Goal: Task Accomplishment & Management: Use online tool/utility

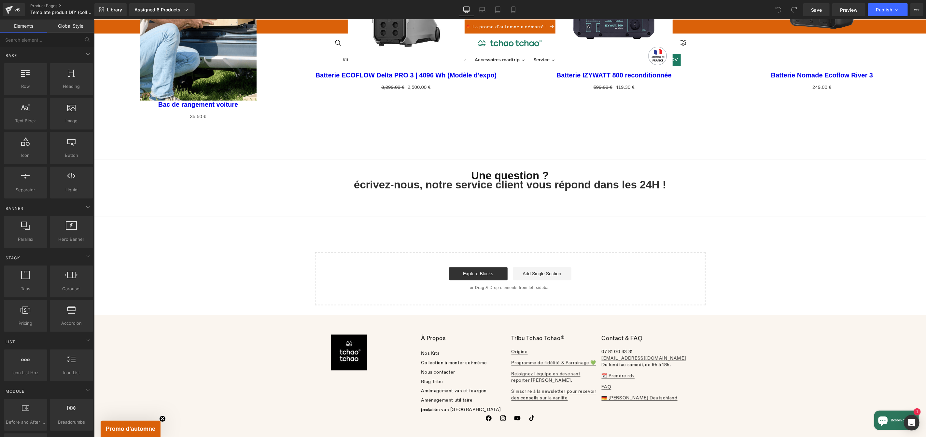
scroll to position [1419, 0]
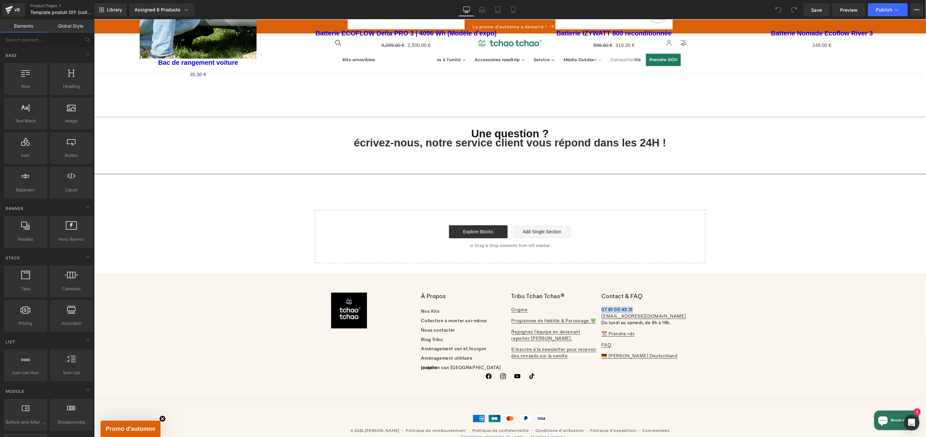
drag, startPoint x: 651, startPoint y: 305, endPoint x: 599, endPoint y: 306, distance: 52.8
click at [602, 306] on p "07 81 00 43 31 [EMAIL_ADDRESS][DOMAIN_NAME] Du [DATE] au [DATE], de 9h à 18h." at bounding box center [646, 316] width 88 height 20
copy p "07 81 00 43 31"
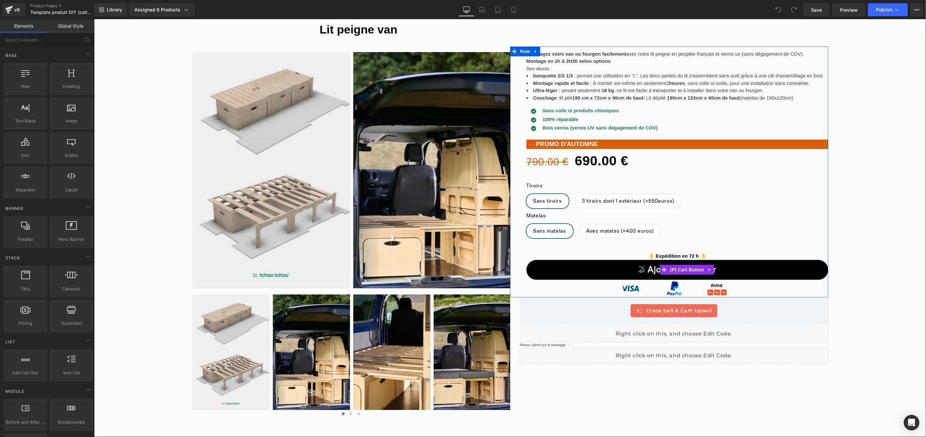
scroll to position [0, 0]
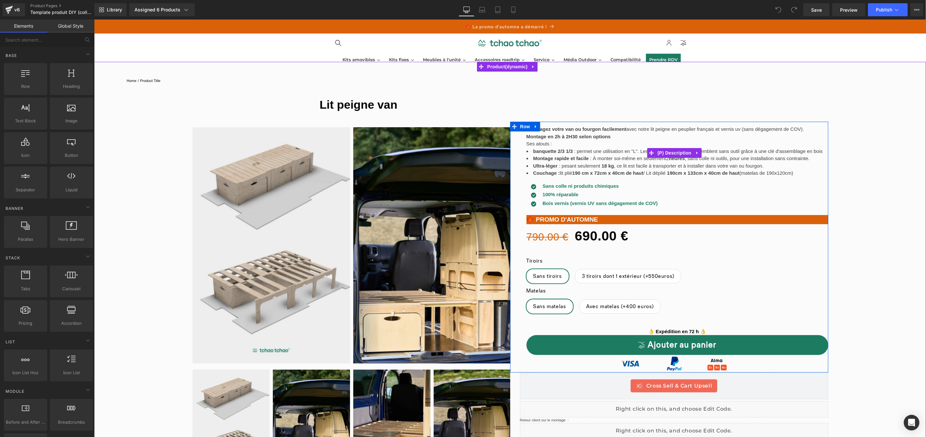
click at [768, 178] on div "Aménagez votre van ou fourgon facilement avec notre lit peigne en peuplier fran…" at bounding box center [677, 152] width 302 height 54
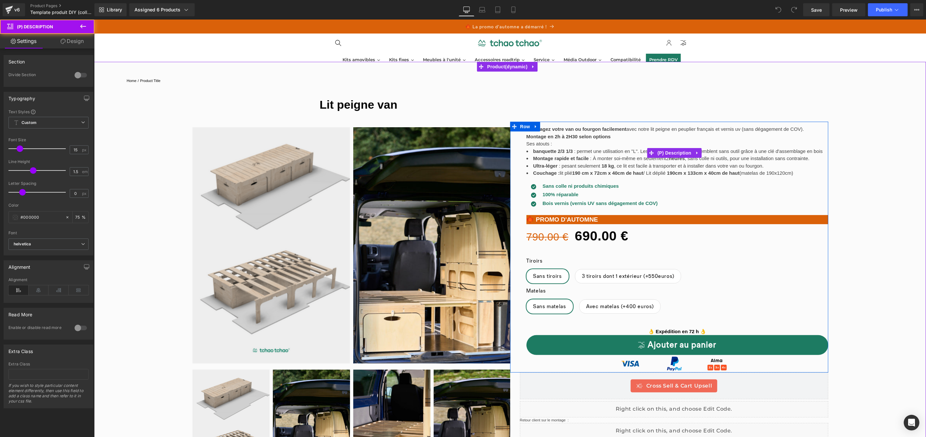
click at [771, 175] on li "Couchage : lit plié 190 cm x 72cm x 40cm de haut / Lit déplié 190cm x 133cm x 4…" at bounding box center [674, 172] width 296 height 7
click at [805, 172] on li "Couchage : lit plié 190 cm x 72cm x 40cm de haut / Lit déplié 190cm x 133cm x 4…" at bounding box center [674, 172] width 296 height 7
click at [799, 173] on li "Couchage : lit plié 190 cm x 72cm x 40cm de haut / Lit déplié 190cm x 133cm x 4…" at bounding box center [674, 172] width 296 height 7
click at [794, 173] on li "Couchage : lit plié 190 cm x 72cm x 40cm de haut / Lit déplié 190cm x 133cm x 4…" at bounding box center [674, 172] width 296 height 7
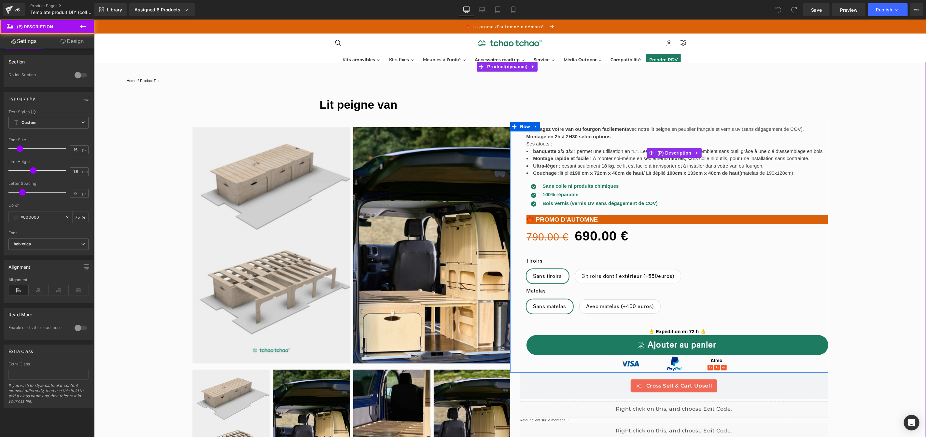
click at [793, 174] on li "Couchage : lit plié 190 cm x 72cm x 40cm de haut / Lit déplié 190cm x 133cm x 4…" at bounding box center [674, 172] width 296 height 7
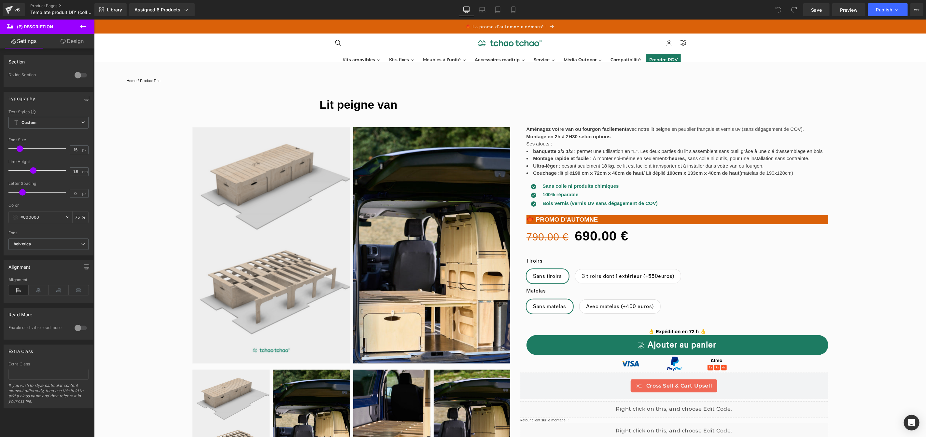
click at [81, 45] on link "Design" at bounding box center [72, 41] width 47 height 15
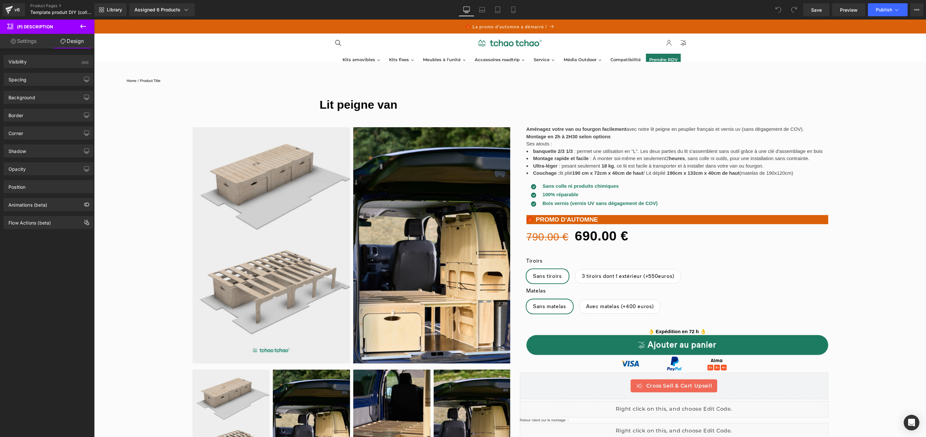
click at [83, 29] on icon at bounding box center [83, 26] width 8 height 8
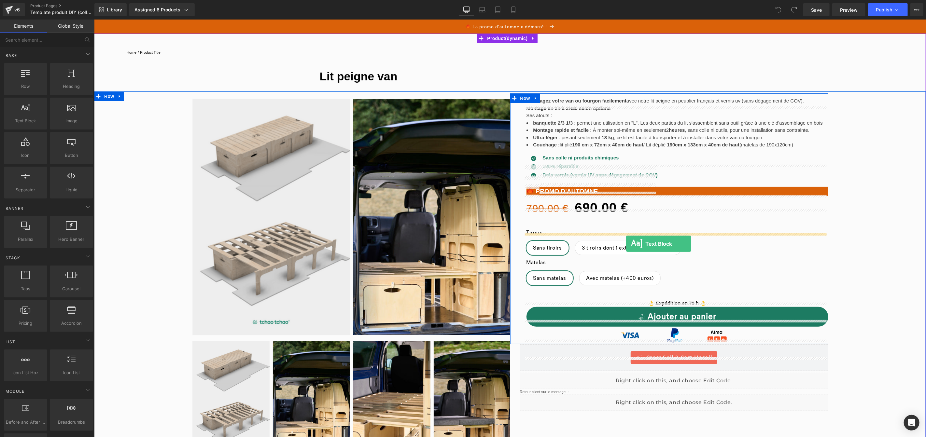
scroll to position [36, 0]
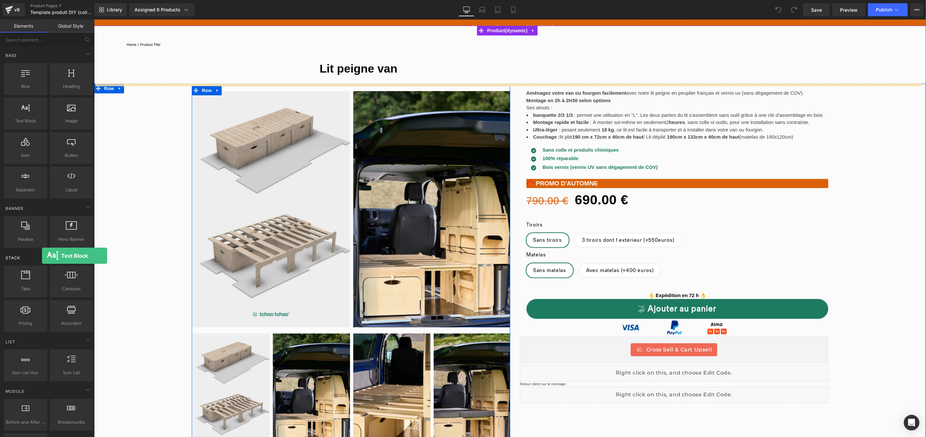
drag, startPoint x: 24, startPoint y: 123, endPoint x: 42, endPoint y: 256, distance: 134.1
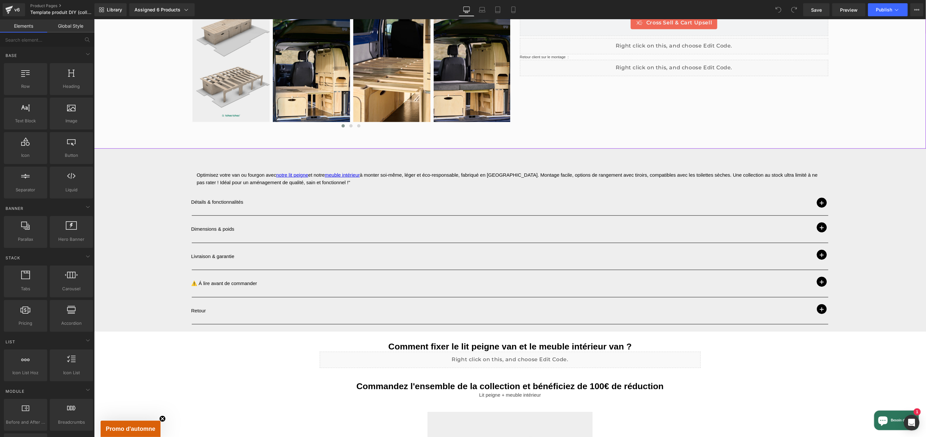
scroll to position [258, 0]
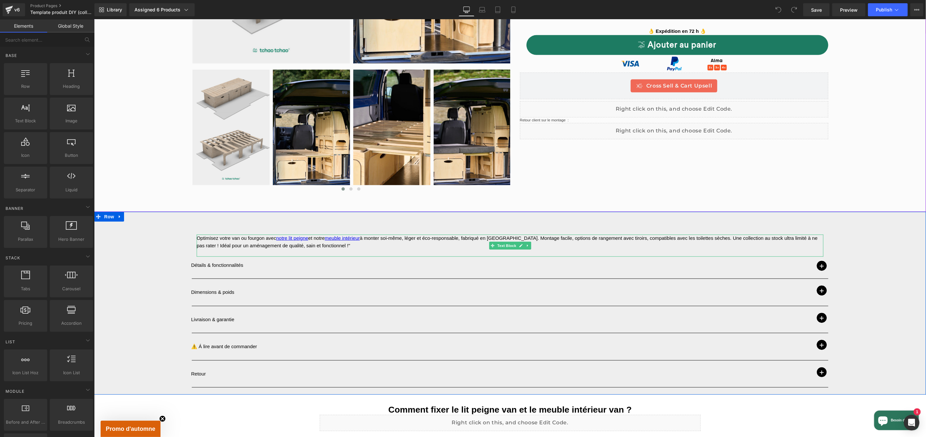
click at [354, 246] on p "Optimisez votre van ou fourgon avec notre lit peigne et notre meuble intérieur …" at bounding box center [509, 241] width 627 height 15
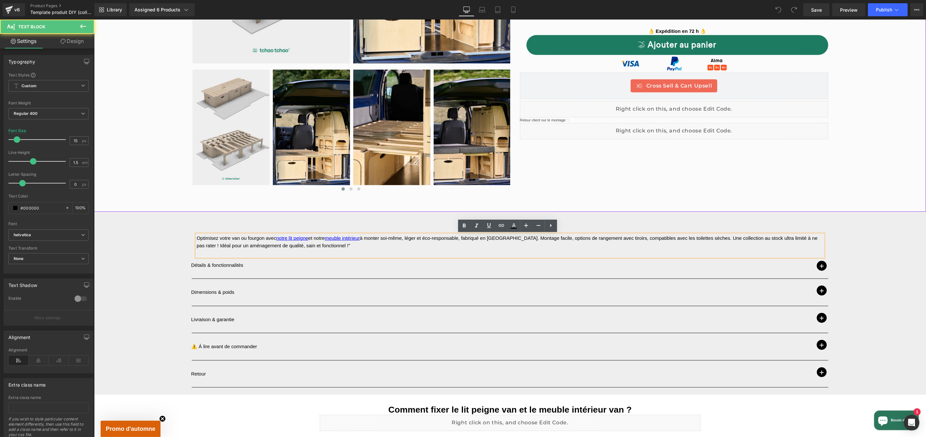
click at [345, 245] on p "Optimisez votre van ou fourgon avec notre lit peigne et notre meuble intérieur …" at bounding box center [509, 241] width 627 height 15
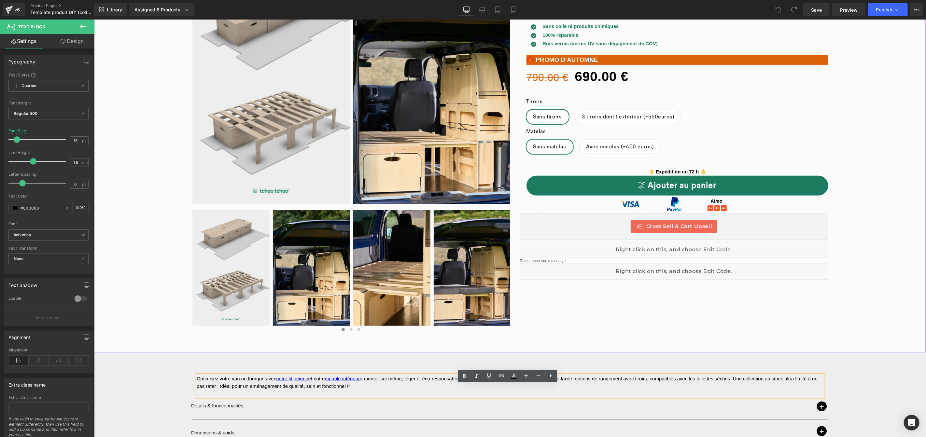
scroll to position [0, 0]
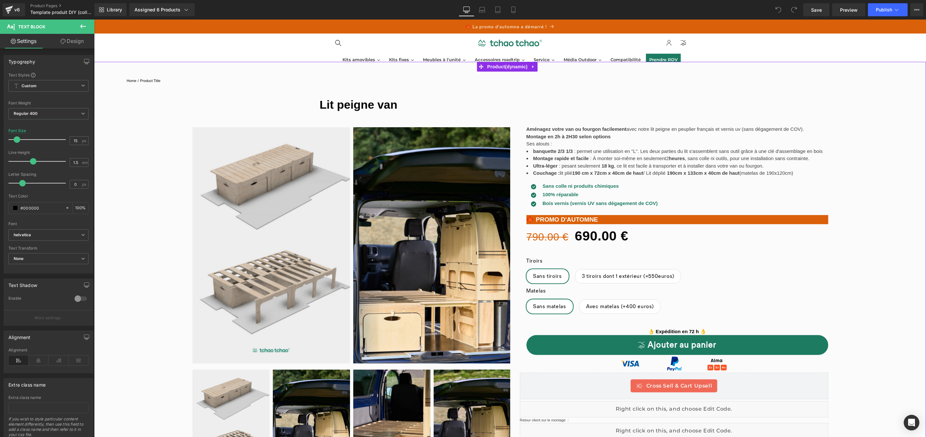
click at [83, 25] on icon at bounding box center [83, 26] width 8 height 8
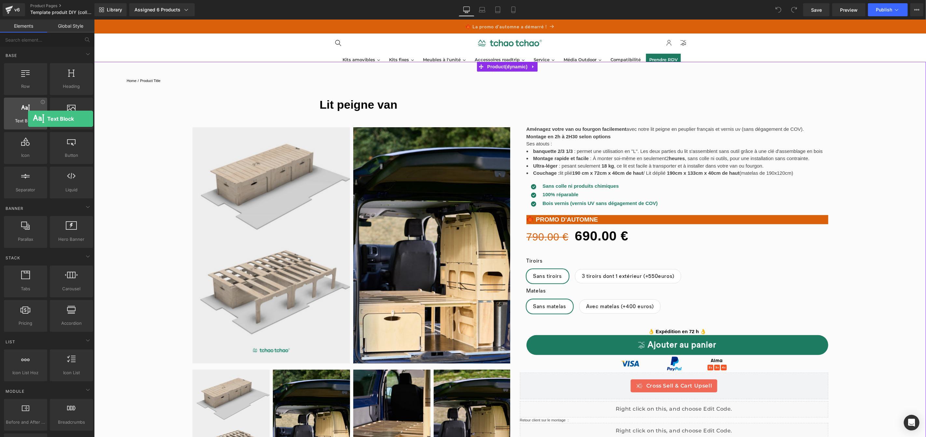
click at [28, 119] on span "Text Block" at bounding box center [25, 121] width 39 height 7
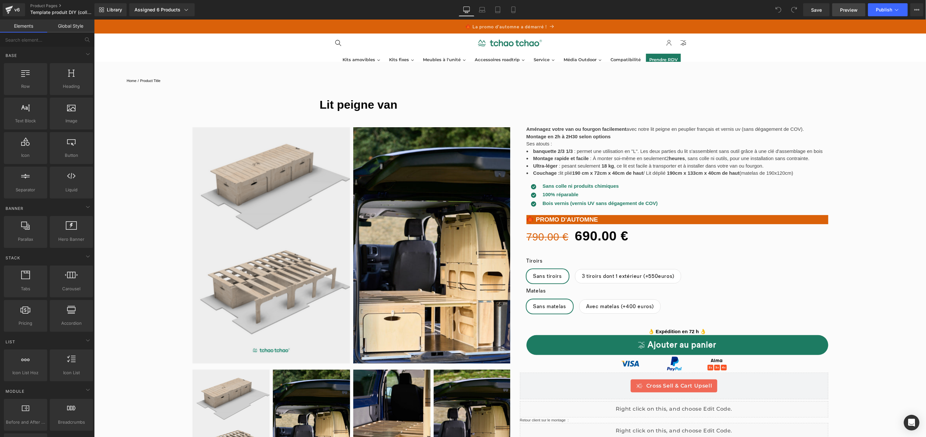
click at [850, 11] on span "Preview" at bounding box center [849, 10] width 18 height 7
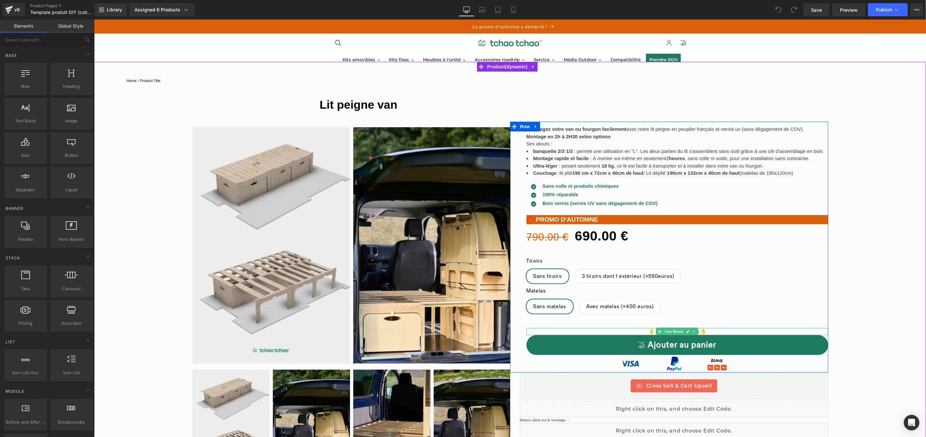
click at [700, 333] on strong "👌 Expédition en 72 h 👌" at bounding box center [677, 332] width 58 height 6
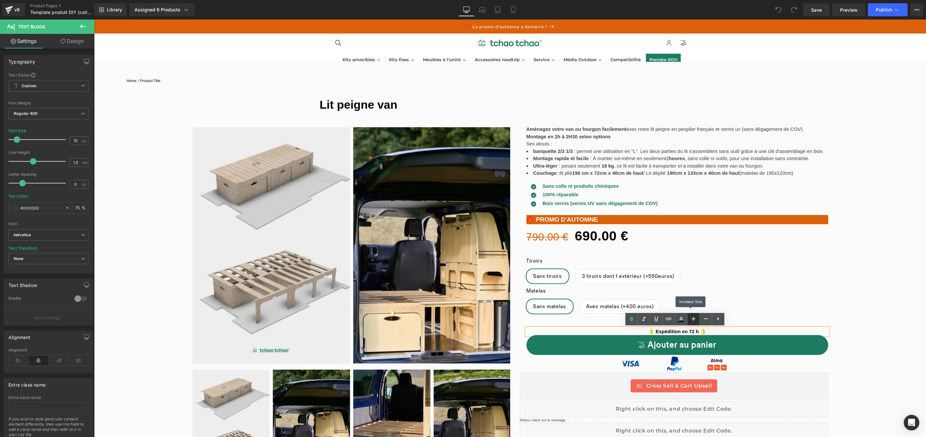
click at [693, 320] on icon at bounding box center [694, 319] width 8 height 8
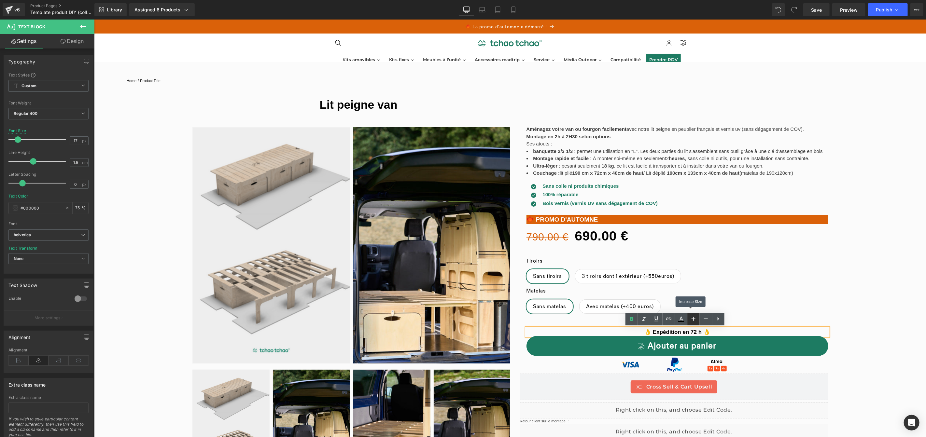
click at [693, 320] on icon at bounding box center [694, 319] width 8 height 8
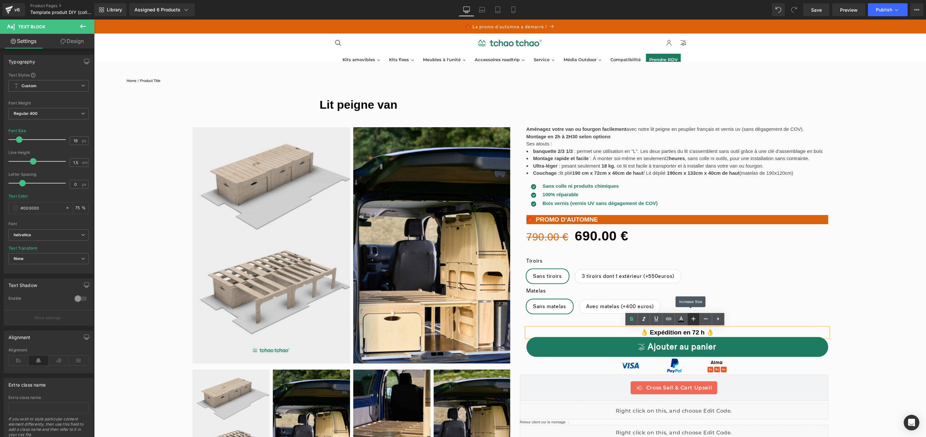
click at [693, 320] on icon at bounding box center [694, 319] width 8 height 8
type input "21"
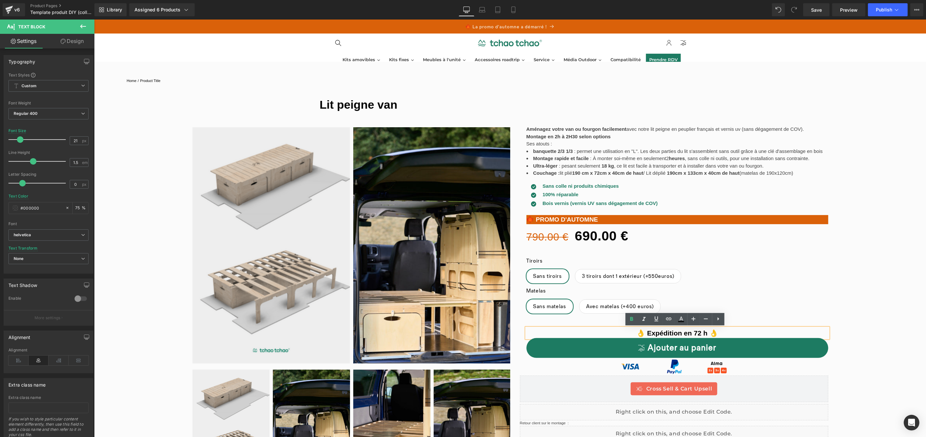
click at [706, 334] on strong "👌 Expédition en 72 h 👌" at bounding box center [677, 332] width 81 height 7
click at [737, 333] on p "👌 Expédition en 72 h 👌" at bounding box center [677, 333] width 302 height 10
click at [719, 319] on icon at bounding box center [719, 319] width 8 height 8
click at [802, 294] on label "Matelas" at bounding box center [677, 293] width 302 height 11
click at [693, 334] on icon at bounding box center [695, 333] width 4 height 4
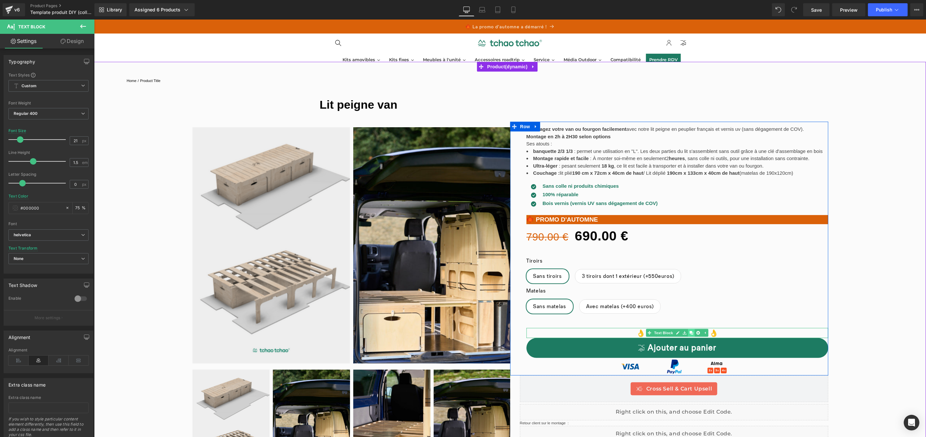
click at [688, 335] on link at bounding box center [691, 333] width 7 height 8
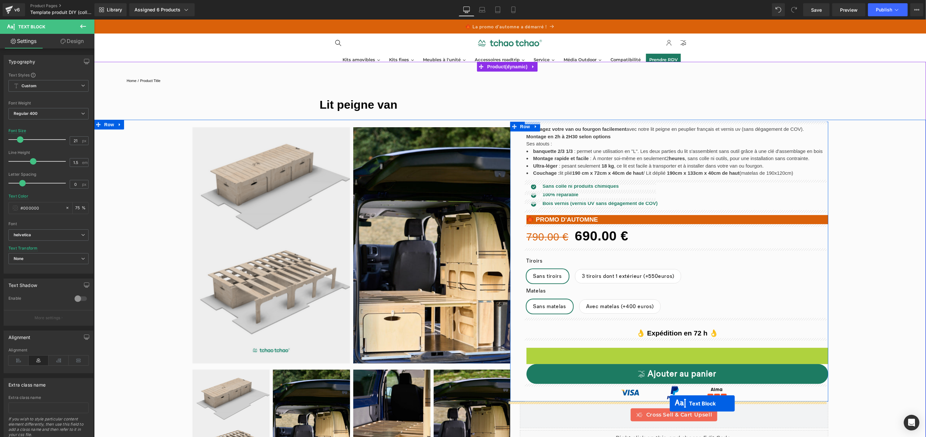
drag, startPoint x: 676, startPoint y: 353, endPoint x: 670, endPoint y: 403, distance: 50.6
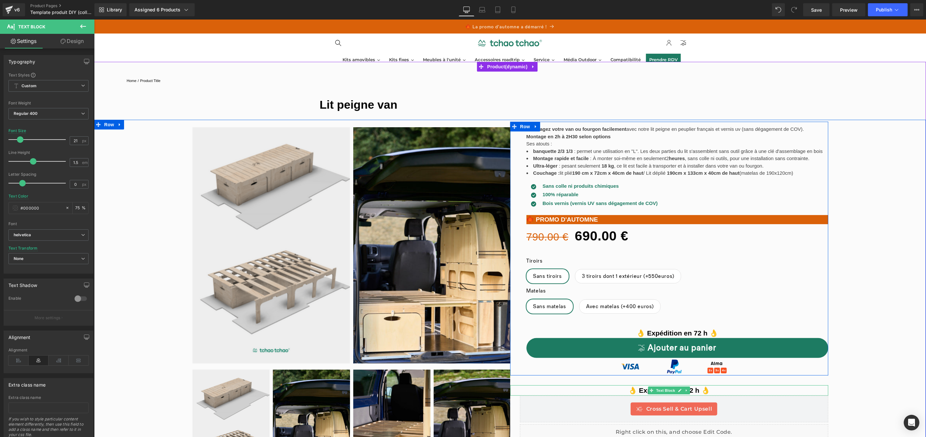
click at [724, 388] on p "👌 Expédition en 72 h 👌" at bounding box center [669, 390] width 319 height 10
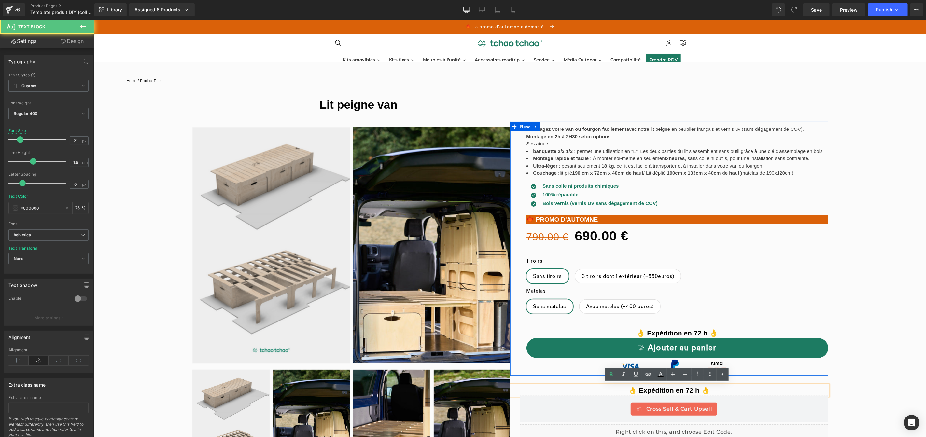
click at [656, 390] on strong "👌 Expédition en 72 h 👌" at bounding box center [669, 390] width 81 height 7
click at [875, 362] on div "‹" at bounding box center [510, 308] width 832 height 376
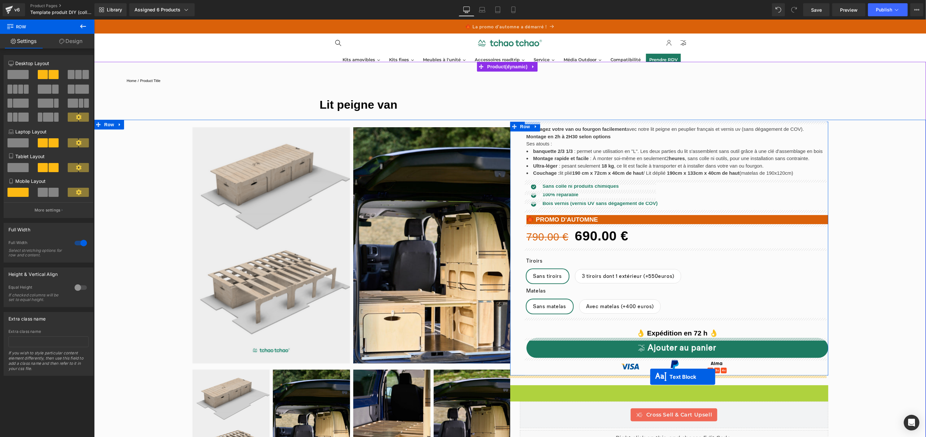
drag, startPoint x: 649, startPoint y: 392, endPoint x: 650, endPoint y: 377, distance: 15.0
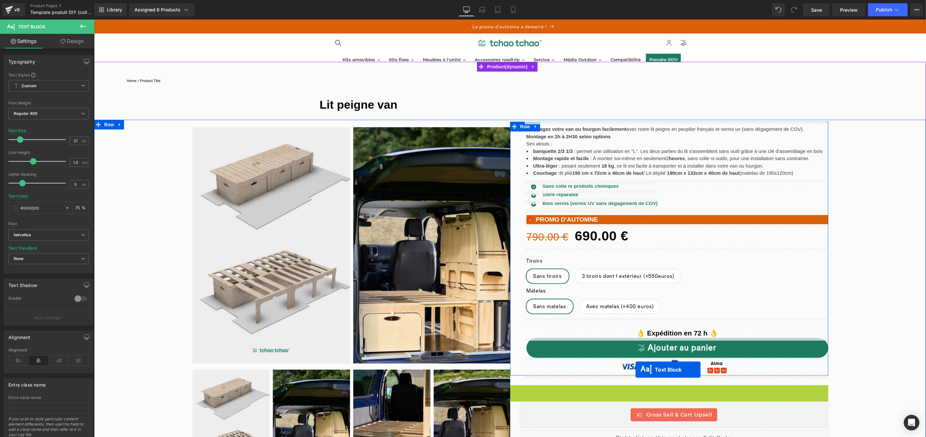
drag, startPoint x: 648, startPoint y: 391, endPoint x: 635, endPoint y: 370, distance: 24.5
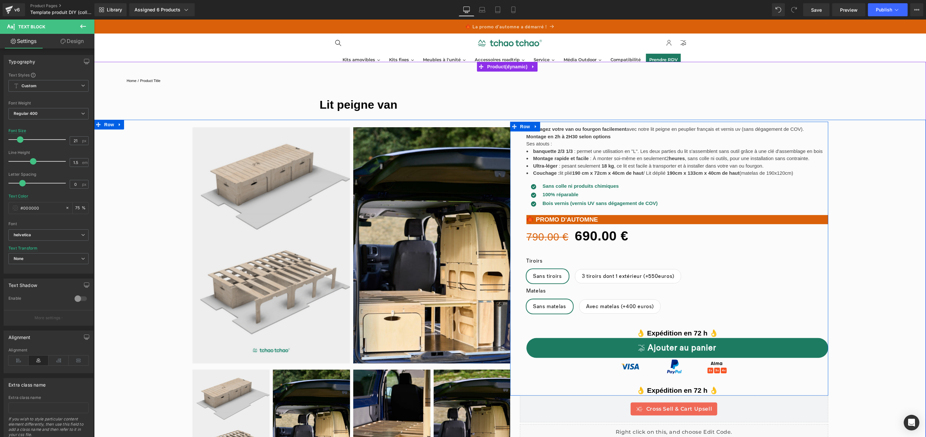
drag, startPoint x: 705, startPoint y: 387, endPoint x: 704, endPoint y: 379, distance: 7.7
click at [704, 379] on div "Aménagez votre van ou fourgon facilement avec notre lit peigne en peuplier fran…" at bounding box center [677, 258] width 302 height 274
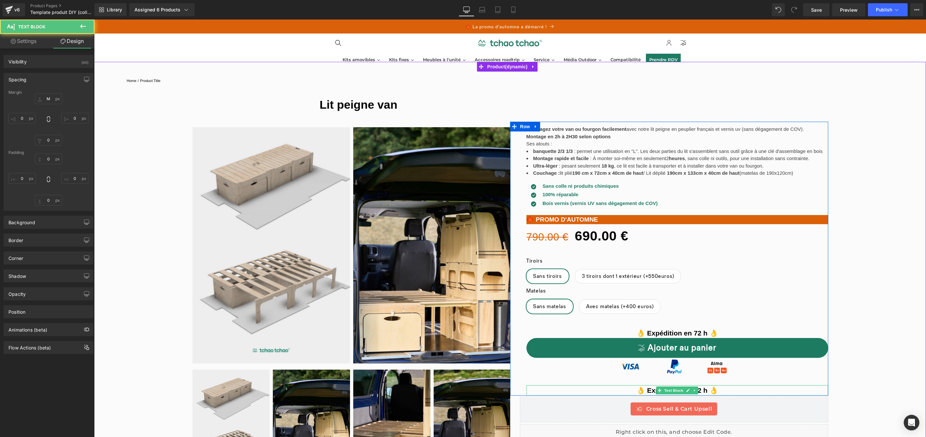
click at [701, 391] on strong "👌 Expédition en 72 h 👌" at bounding box center [677, 390] width 81 height 7
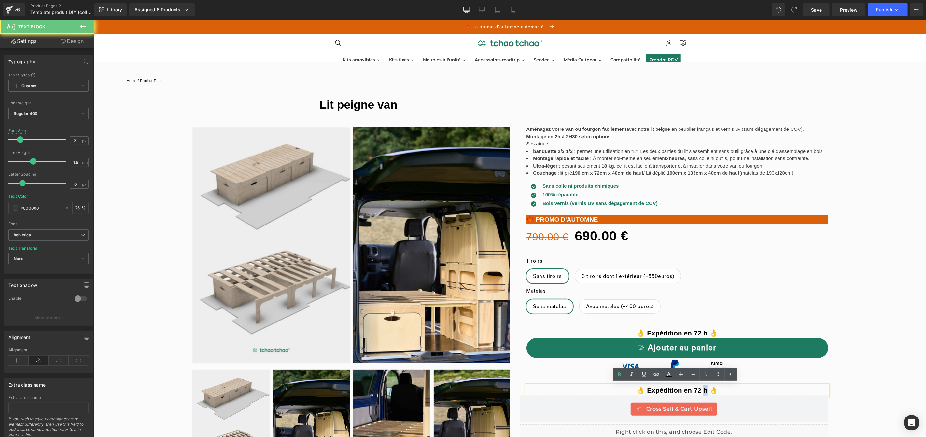
click at [702, 391] on strong "👌 Expédition en 72 h 👌" at bounding box center [677, 390] width 81 height 7
click at [703, 391] on strong "👌 Expédition en 72 h 👌" at bounding box center [677, 390] width 81 height 7
drag, startPoint x: 697, startPoint y: 390, endPoint x: 646, endPoint y: 390, distance: 50.5
click at [645, 390] on strong "👌 Expédition en 72 h 👌" at bounding box center [677, 390] width 81 height 7
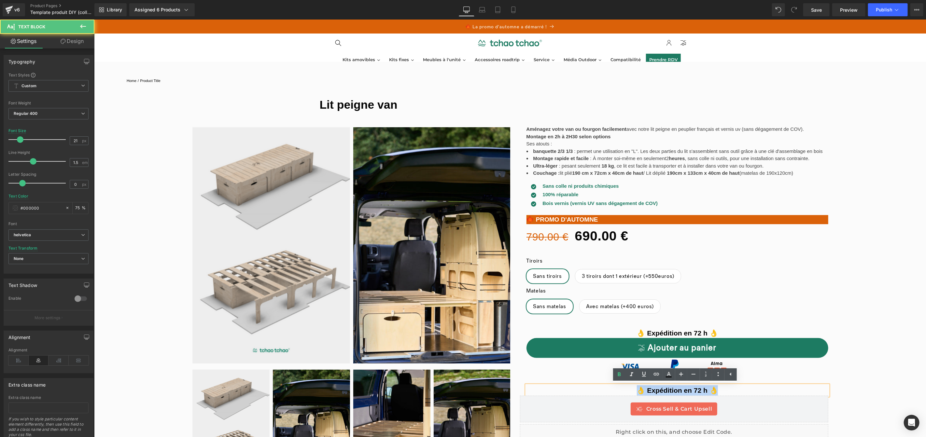
drag, startPoint x: 723, startPoint y: 391, endPoint x: 628, endPoint y: 389, distance: 95.8
click at [628, 389] on p "👌 Expédition en 72 h 👌" at bounding box center [677, 390] width 302 height 10
drag, startPoint x: 667, startPoint y: 391, endPoint x: 710, endPoint y: 391, distance: 42.3
click at [710, 391] on p "Vous spouhaiteire" at bounding box center [677, 390] width 302 height 10
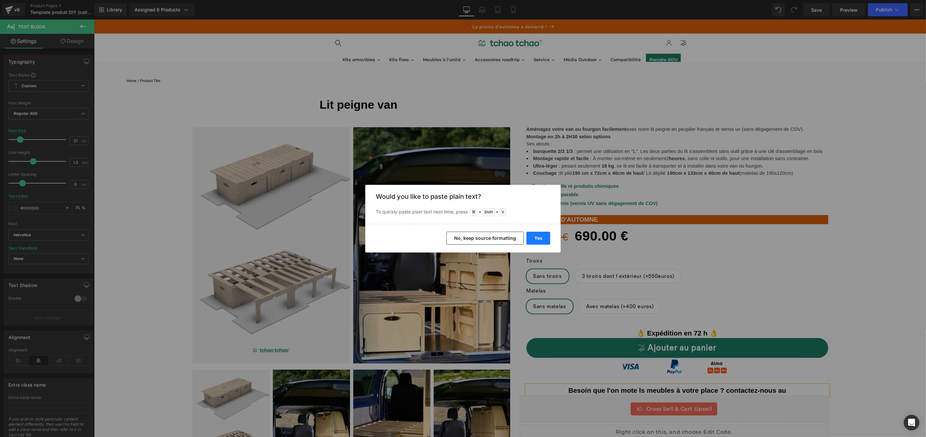
click at [535, 237] on button "Yes" at bounding box center [539, 238] width 24 height 13
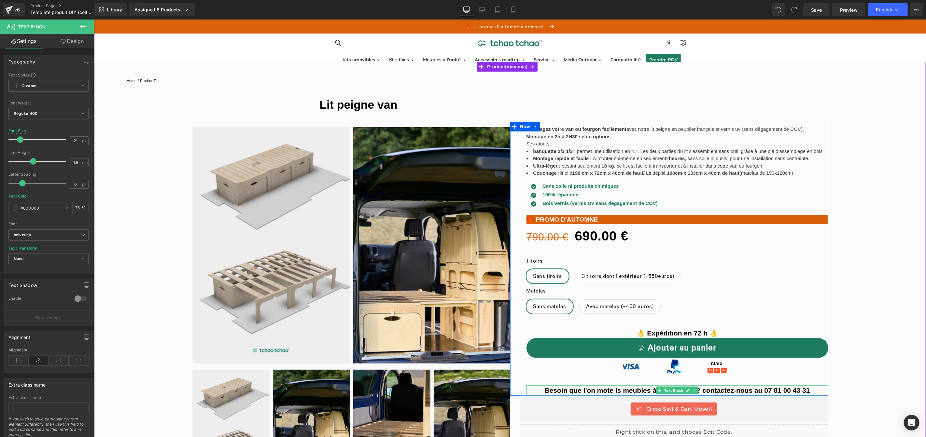
click at [568, 390] on b "Besoin que l'on mote ls meubles à votre place ? contactez-nous au 07 81 00 43 31" at bounding box center [677, 390] width 265 height 7
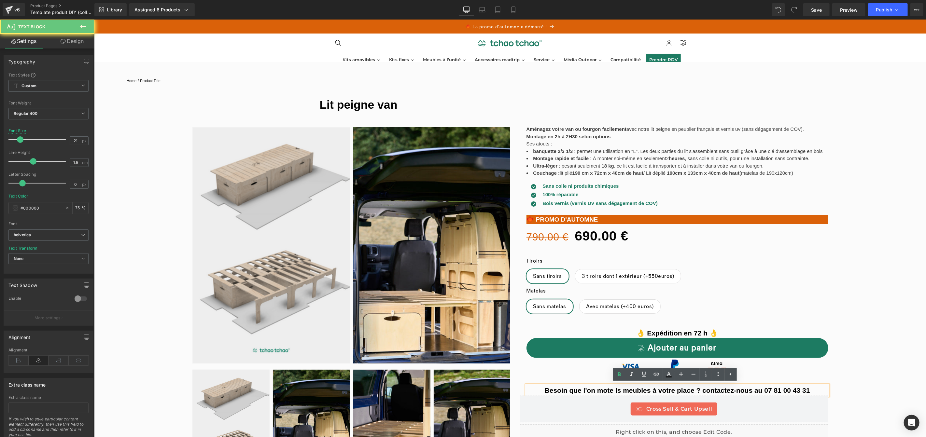
click at [604, 391] on b "Besoin que l'on mote ls meubles à votre place ? contactez-nous au 07 81 00 43 31" at bounding box center [677, 390] width 265 height 7
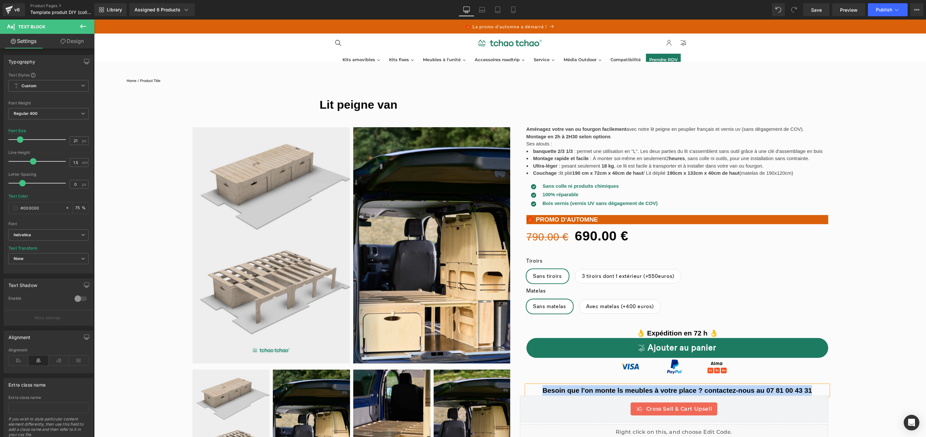
drag, startPoint x: 816, startPoint y: 390, endPoint x: 538, endPoint y: 389, distance: 277.8
click at [538, 389] on p "Besoin que l'on monte ls meubles à votre place ? contactez-nous au 07 81 00 43 …" at bounding box center [677, 390] width 302 height 10
click at [79, 39] on link "Design" at bounding box center [72, 41] width 47 height 15
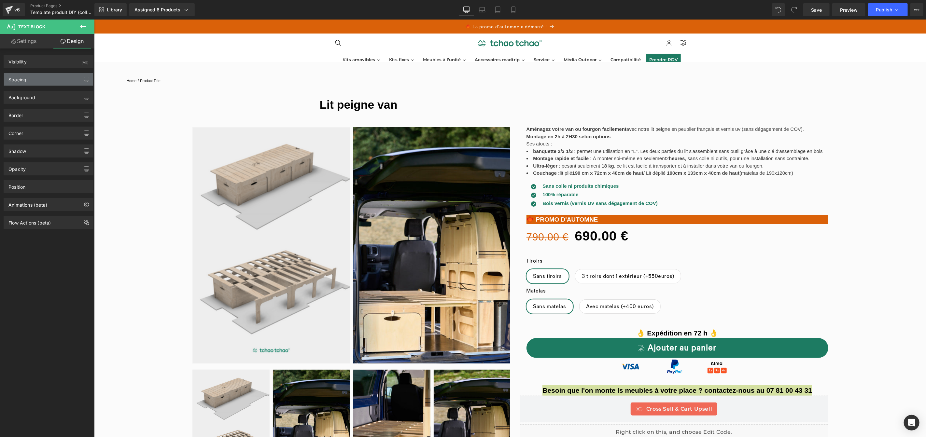
click at [46, 81] on div "Spacing" at bounding box center [48, 79] width 89 height 12
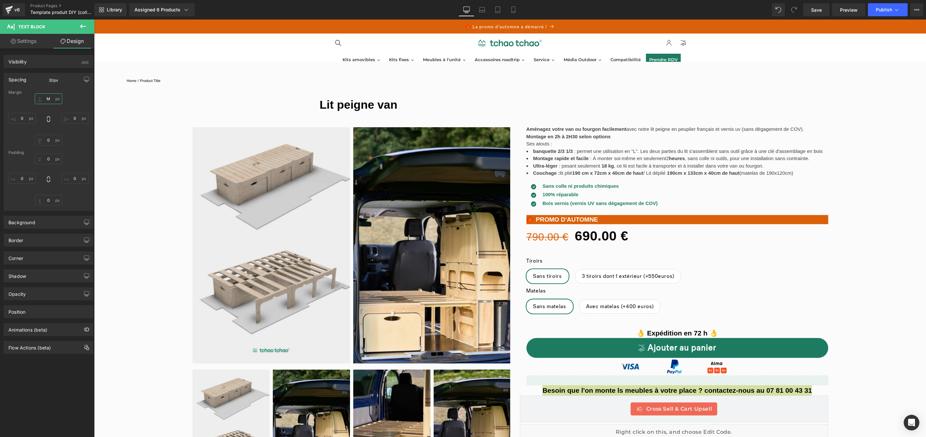
click at [47, 98] on input "M" at bounding box center [48, 98] width 27 height 11
type input "XS"
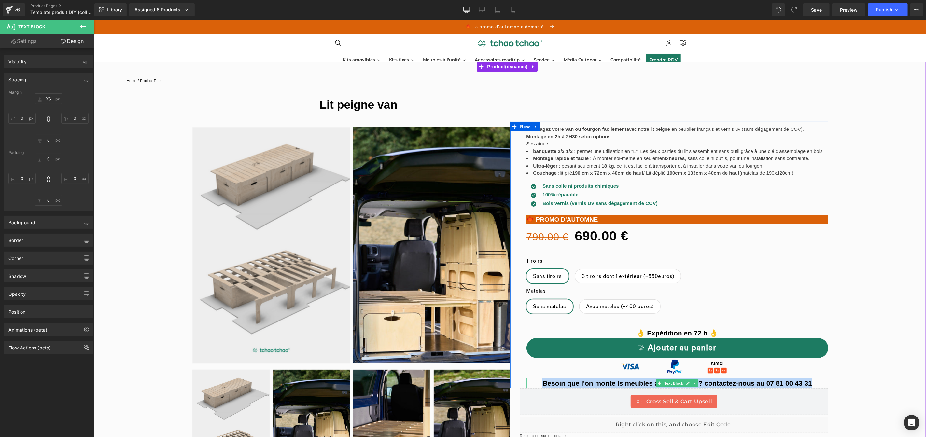
click at [778, 385] on b "Besoin que l'on monte ls meubles à votre place ? contactez-nous au 07 81 00 43 …" at bounding box center [677, 382] width 270 height 7
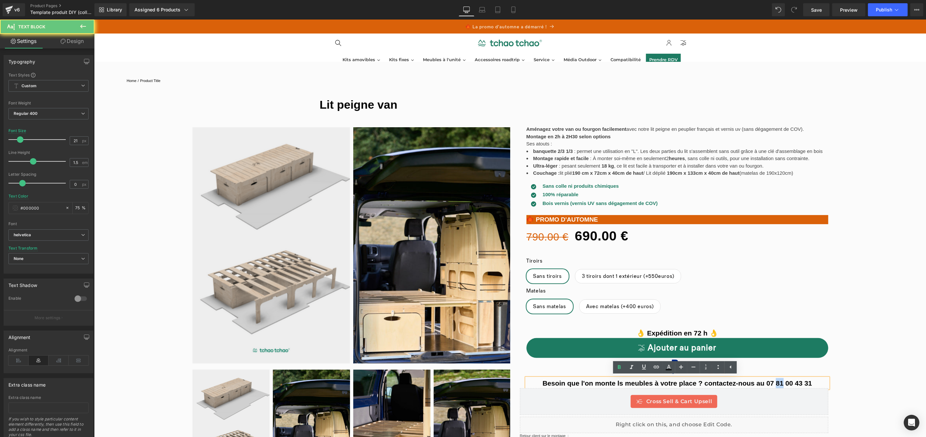
click at [778, 385] on b "Besoin que l'on monte ls meubles à votre place ? contactez-nous au 07 81 00 43 …" at bounding box center [677, 382] width 270 height 7
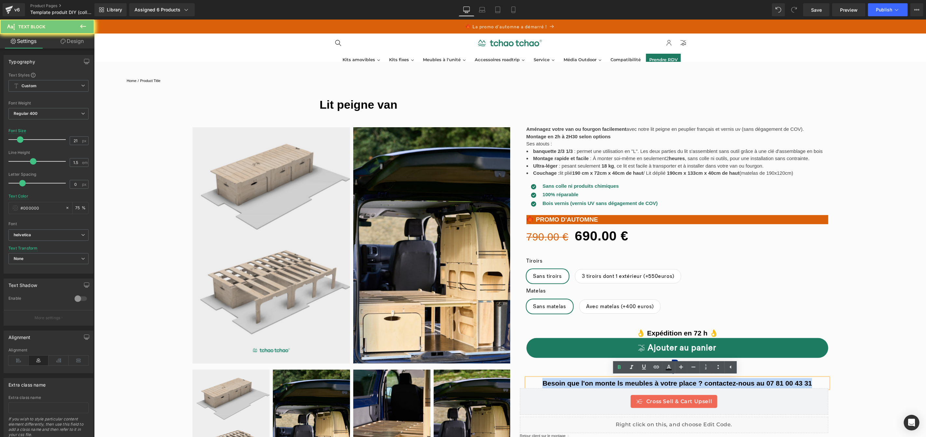
click at [778, 385] on b "Besoin que l'on monte ls meubles à votre place ? contactez-nous au 07 81 00 43 …" at bounding box center [677, 382] width 270 height 7
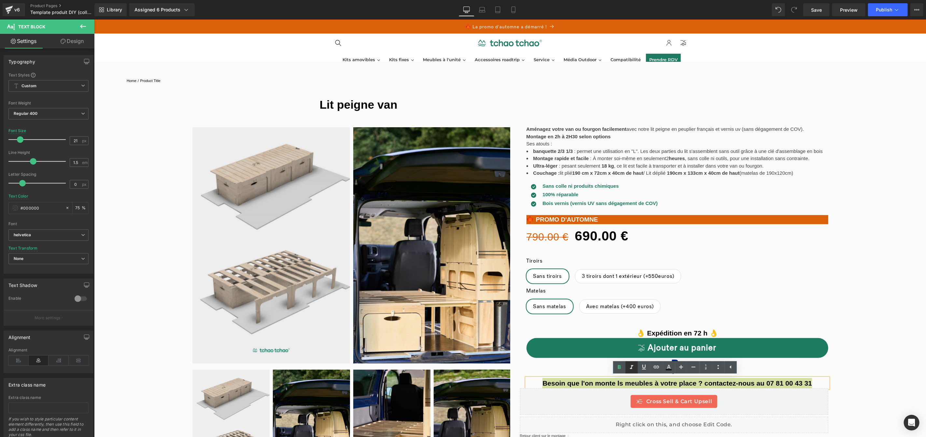
click at [630, 368] on icon at bounding box center [631, 367] width 3 height 4
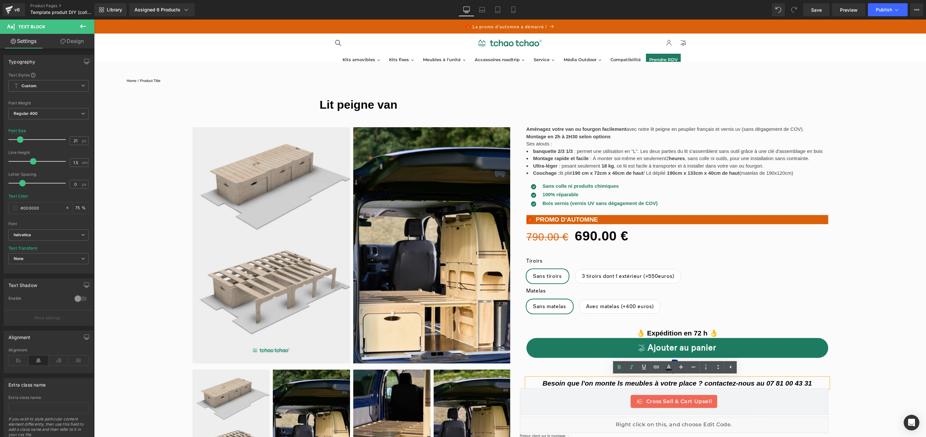
click at [859, 360] on div "‹" at bounding box center [510, 308] width 832 height 376
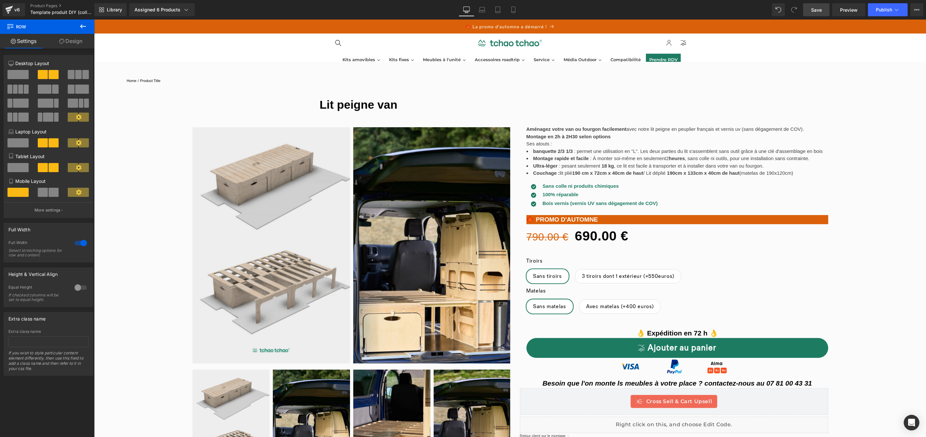
drag, startPoint x: 817, startPoint y: 9, endPoint x: 727, endPoint y: 6, distance: 89.6
click at [817, 9] on span "Save" at bounding box center [816, 10] width 11 height 7
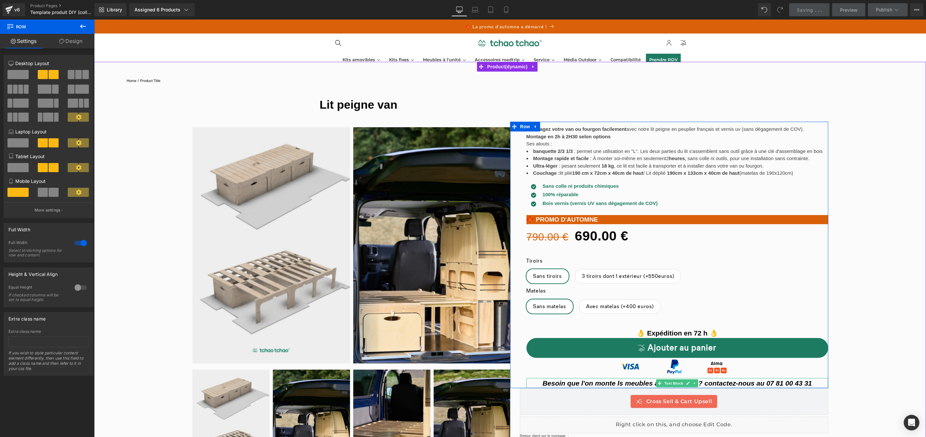
click at [618, 384] on icon "Besoin que l'on monte ls meubles à votre place ? contactez-nous au 07 81 00 43 …" at bounding box center [677, 382] width 270 height 7
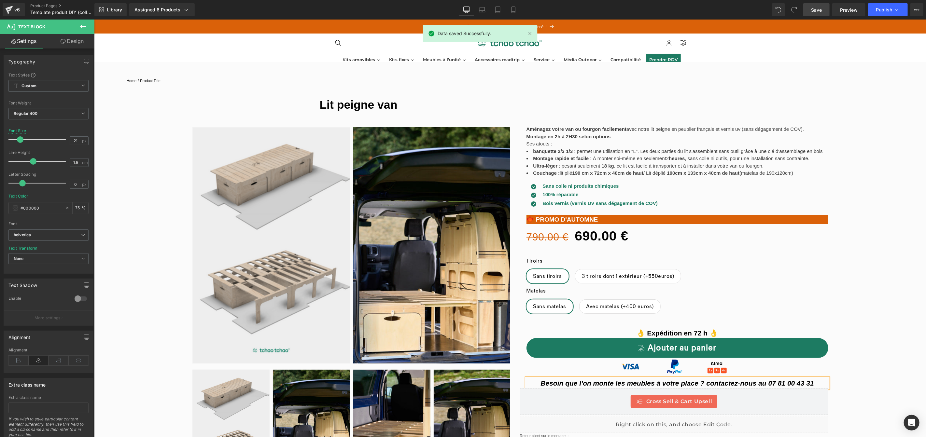
click at [707, 383] on icon "Besoin que l'on monte les meubles à votre place ? contactez-nous au 07 81 00 43…" at bounding box center [677, 382] width 273 height 7
click at [845, 12] on span "Preview" at bounding box center [849, 10] width 18 height 7
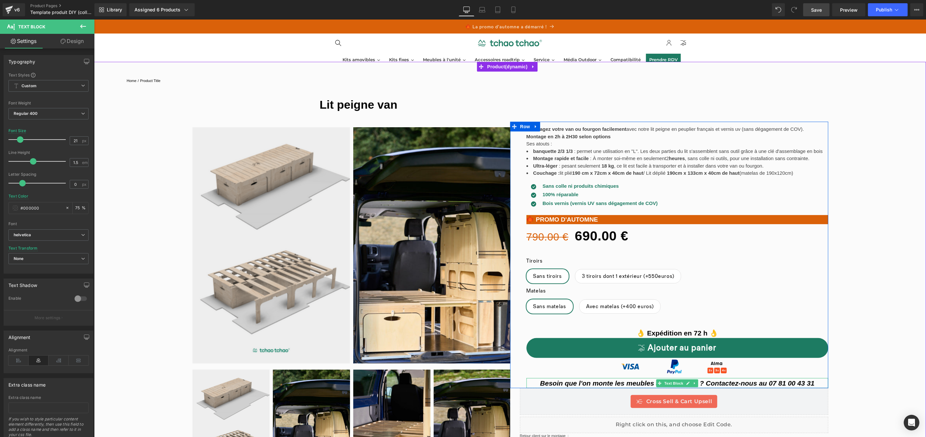
click at [609, 383] on icon "Besoin que l'on monte les meubles à votre place ? Contactez-nous au 07 81 00 43…" at bounding box center [677, 382] width 275 height 7
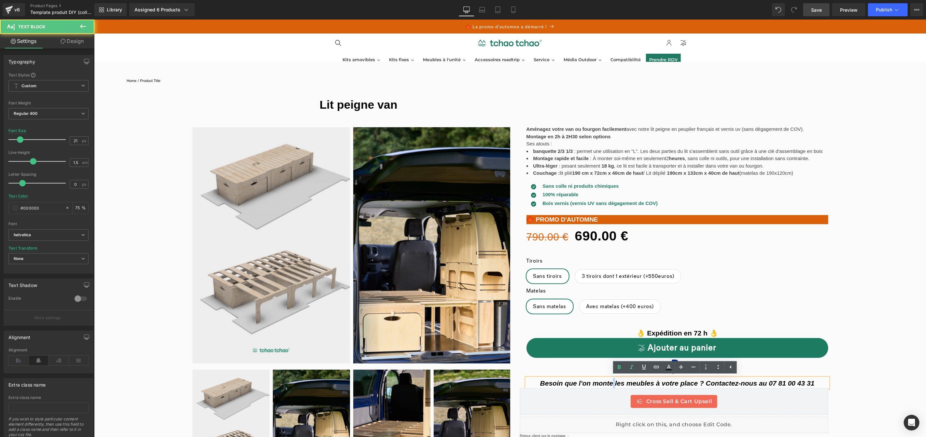
click at [609, 383] on icon "Besoin que l'on monte les meubles à votre place ? Contactez-nous au 07 81 00 43…" at bounding box center [677, 382] width 275 height 7
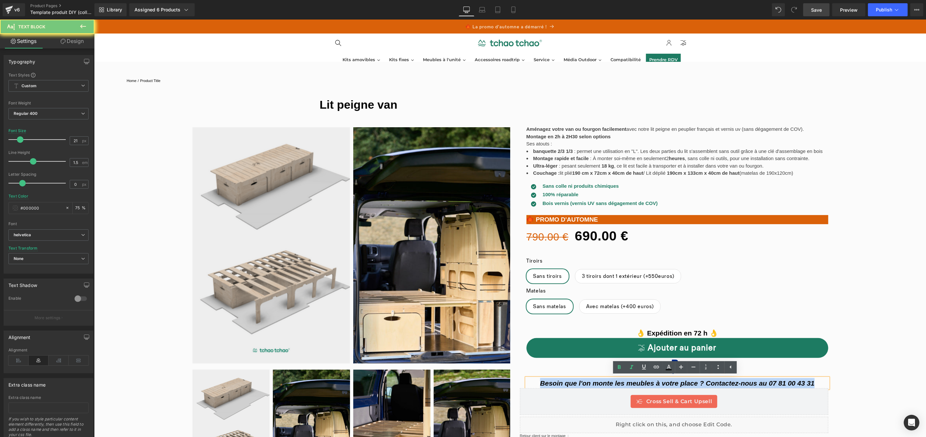
click at [609, 383] on icon "Besoin que l'on monte les meubles à votre place ? Contactez-nous au 07 81 00 43…" at bounding box center [677, 382] width 275 height 7
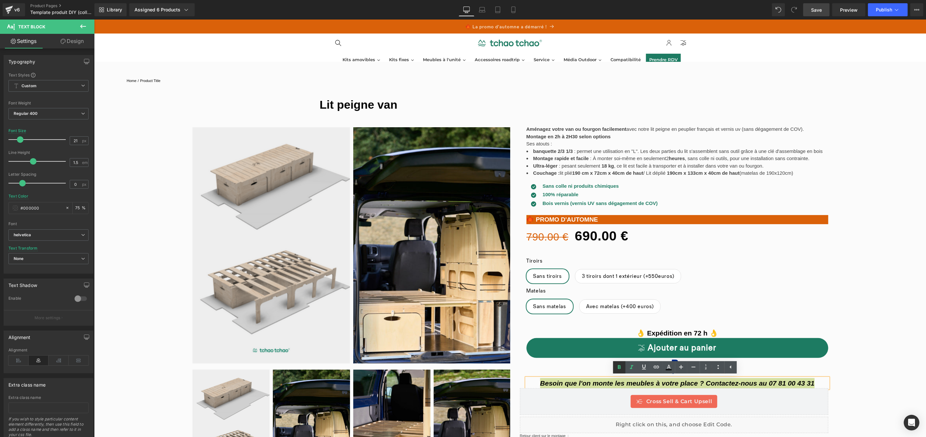
click at [620, 368] on icon at bounding box center [619, 367] width 3 height 4
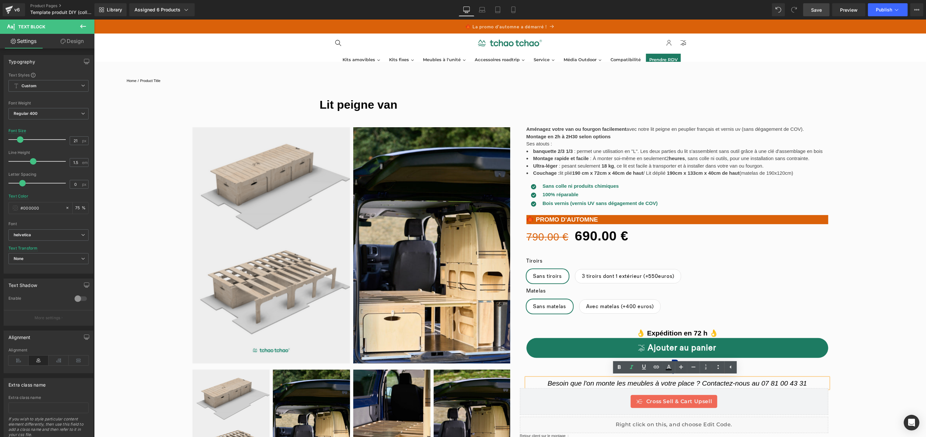
click at [836, 295] on div "‹" at bounding box center [510, 308] width 832 height 376
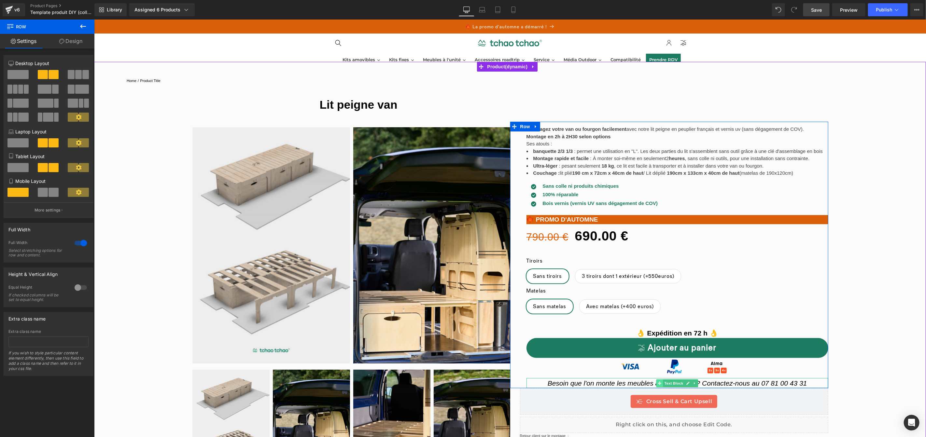
click at [658, 383] on icon at bounding box center [660, 383] width 4 height 4
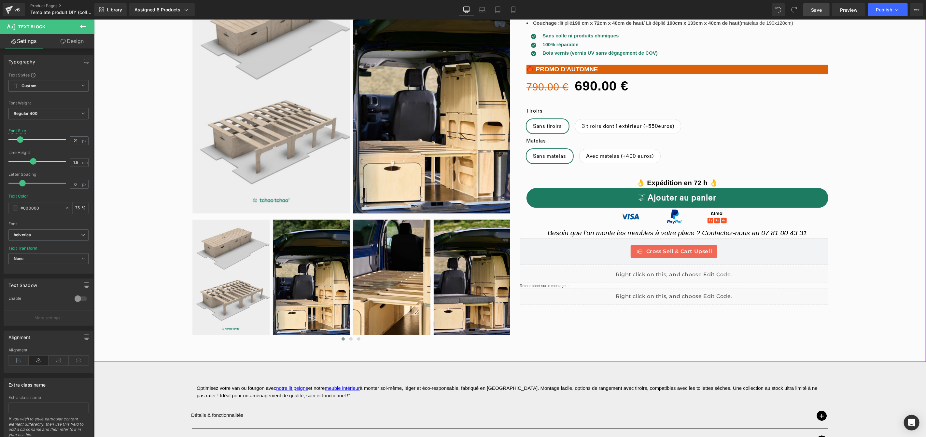
scroll to position [116, 0]
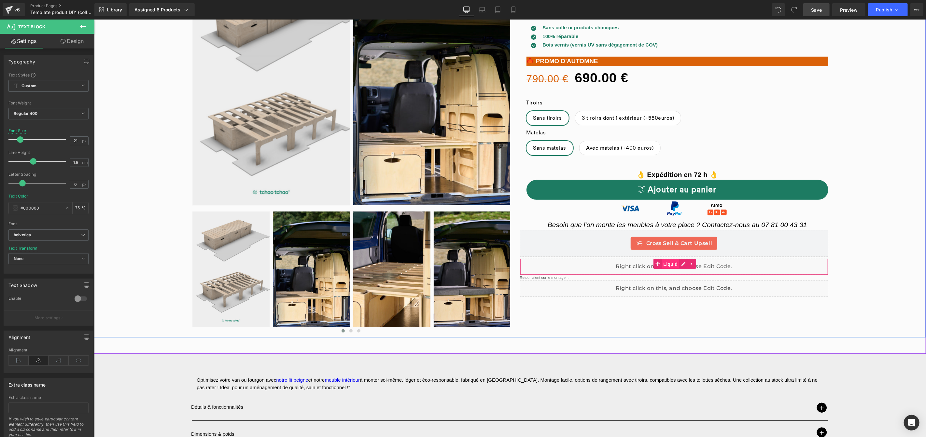
click at [668, 265] on span "Liquid" at bounding box center [671, 264] width 18 height 10
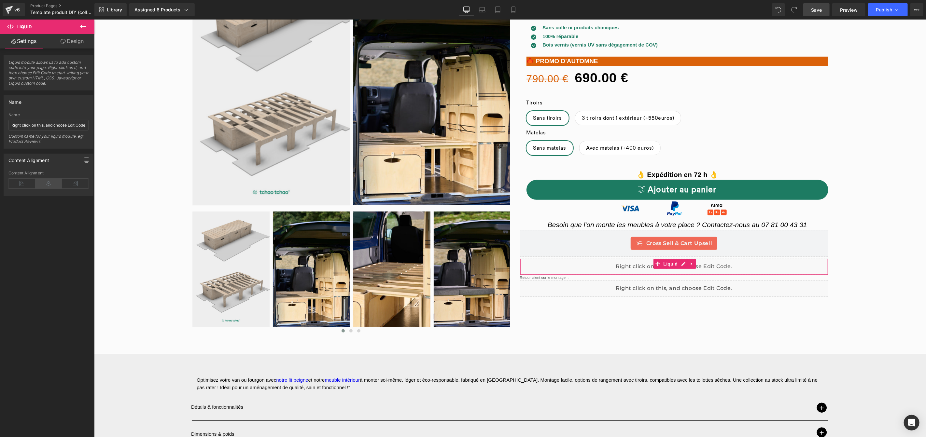
click at [50, 181] on icon at bounding box center [48, 184] width 27 height 10
click at [821, 10] on span "Save" at bounding box center [816, 10] width 11 height 7
click at [854, 12] on span "Preview" at bounding box center [849, 10] width 18 height 7
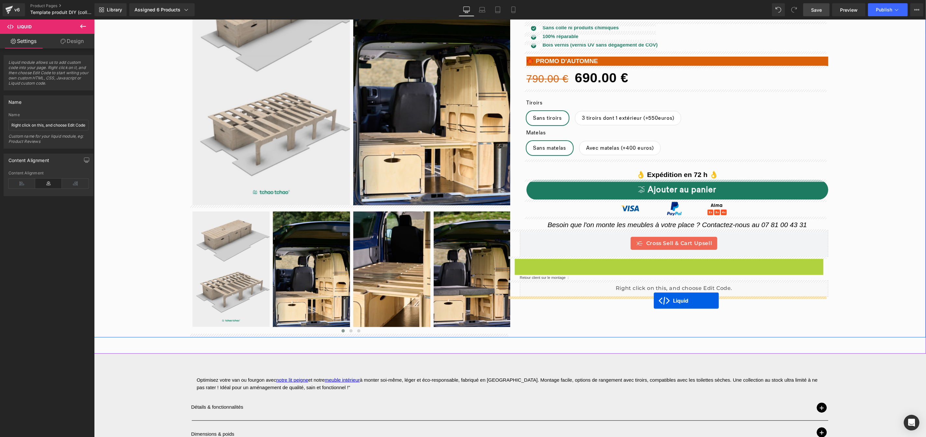
drag, startPoint x: 655, startPoint y: 262, endPoint x: 654, endPoint y: 301, distance: 38.8
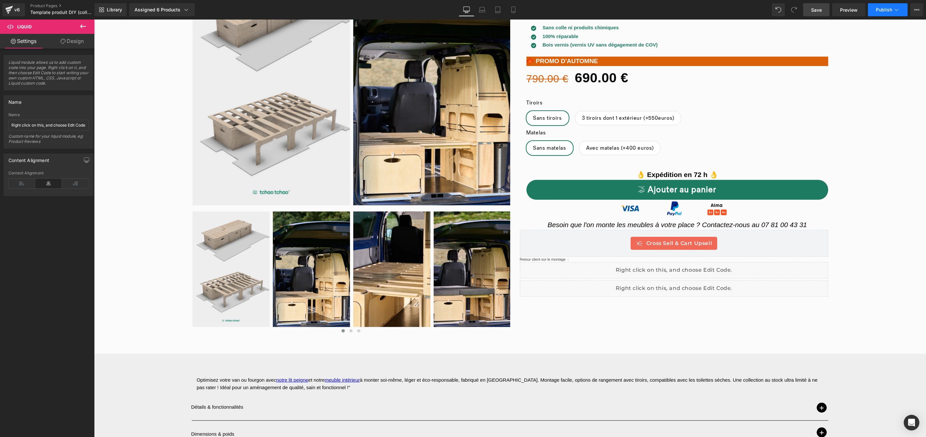
click at [886, 12] on span "Publish" at bounding box center [884, 9] width 16 height 5
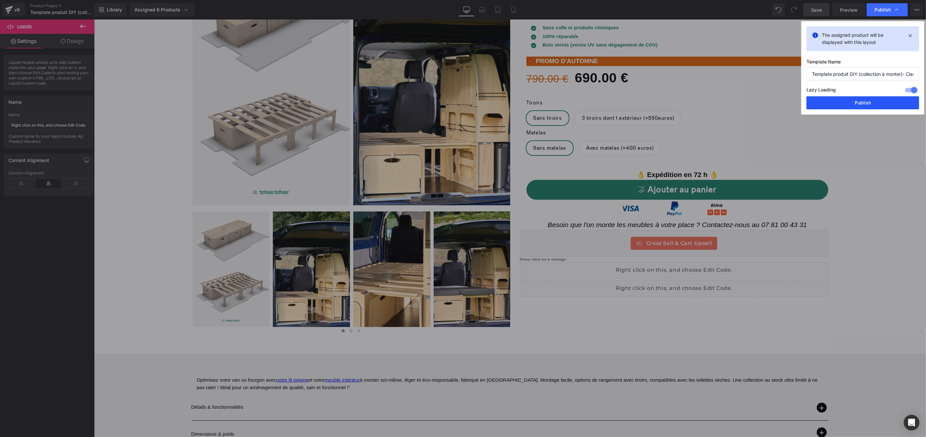
click at [852, 98] on button "Publish" at bounding box center [863, 102] width 113 height 13
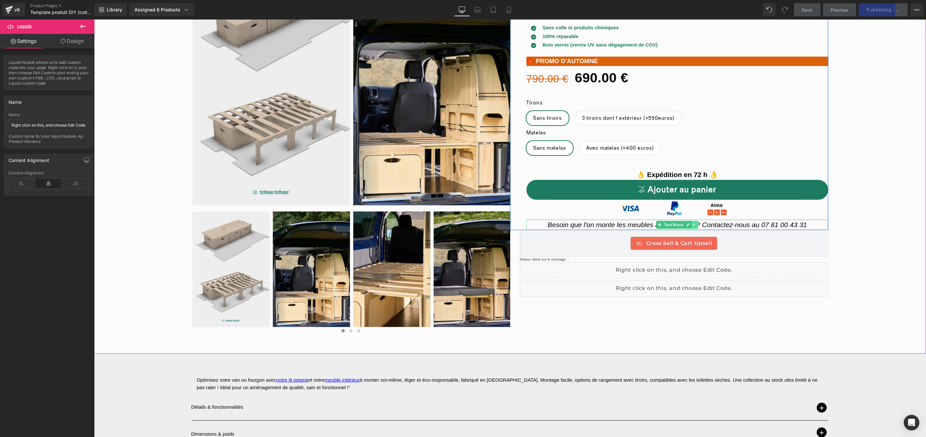
click at [693, 225] on icon at bounding box center [695, 225] width 4 height 4
click at [685, 226] on link at bounding box center [684, 225] width 7 height 8
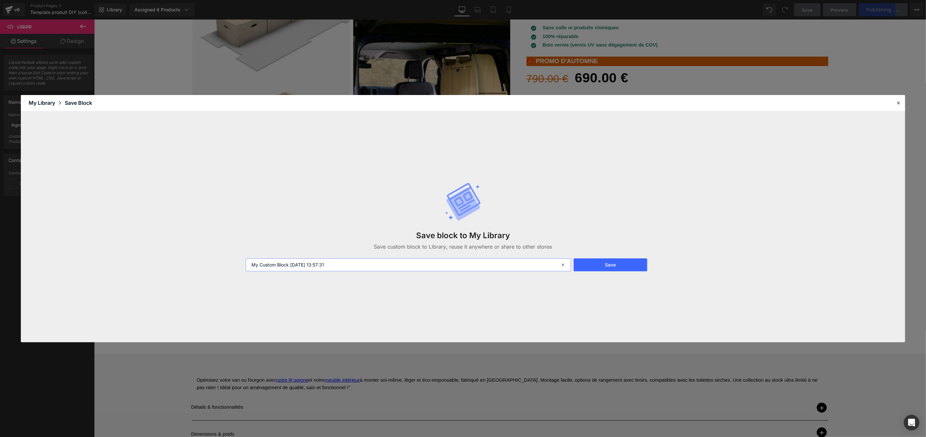
click at [448, 263] on input "My Custom Block [DATE] 13:57:31" at bounding box center [408, 265] width 325 height 13
type input "montage"
click at [611, 262] on button "Save" at bounding box center [611, 265] width 74 height 13
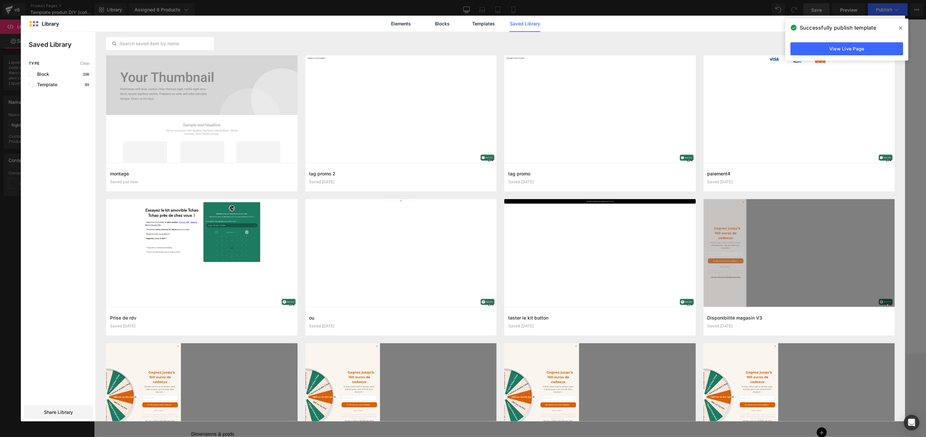
click at [901, 27] on icon at bounding box center [900, 27] width 3 height 3
click at [897, 24] on icon at bounding box center [896, 24] width 6 height 6
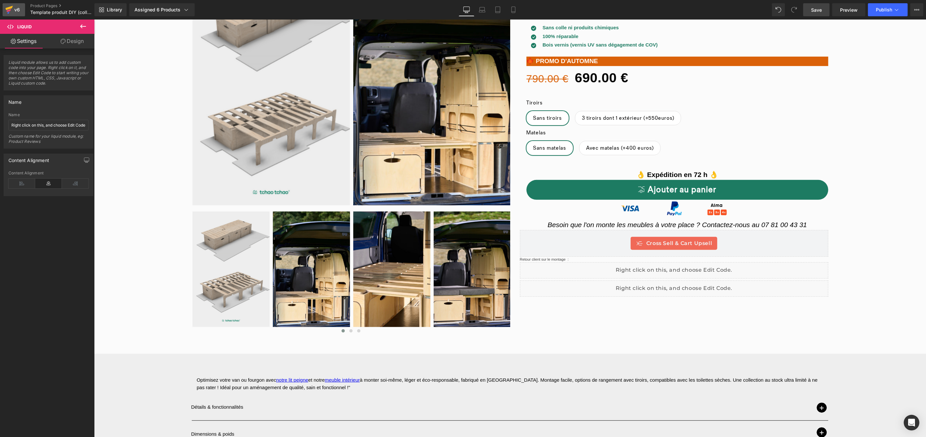
click at [10, 10] on icon at bounding box center [9, 10] width 5 height 3
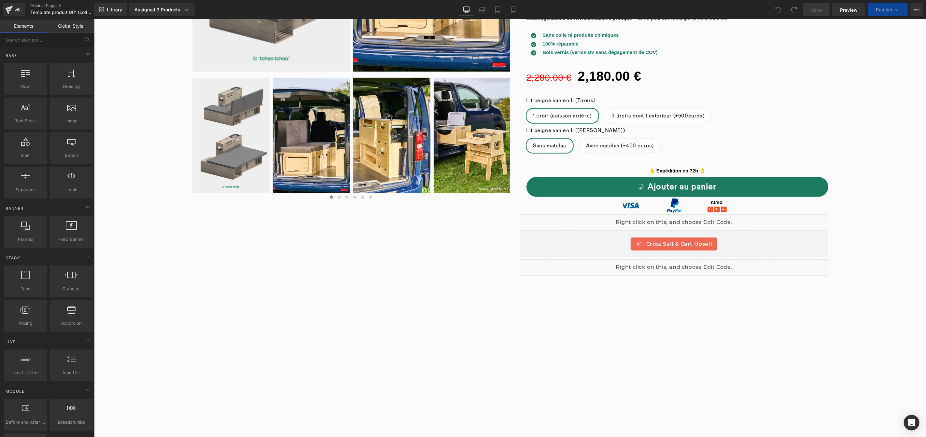
scroll to position [310, 0]
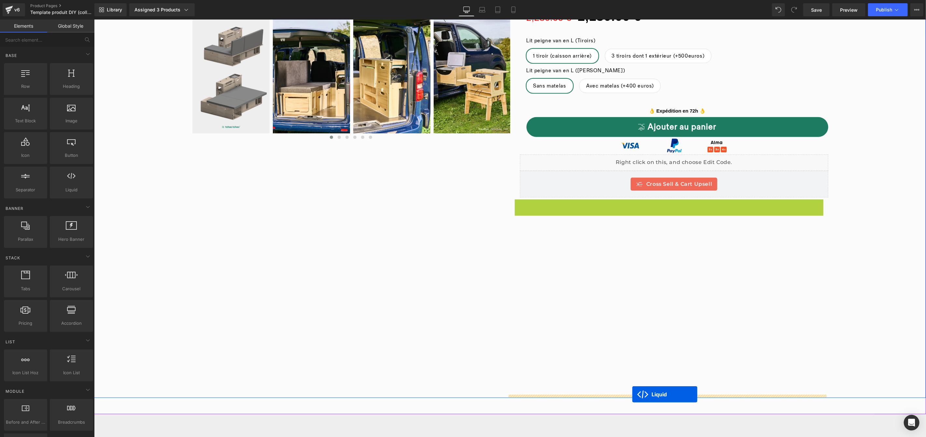
drag, startPoint x: 653, startPoint y: 204, endPoint x: 632, endPoint y: 394, distance: 191.9
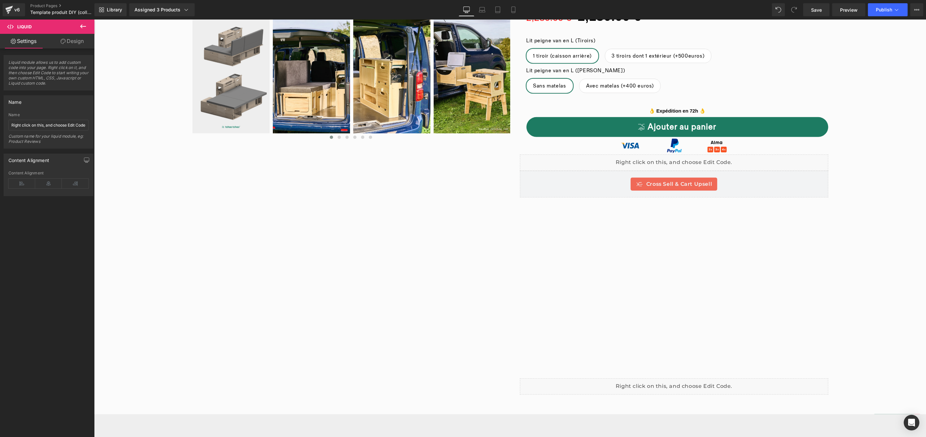
click at [87, 24] on button at bounding box center [83, 27] width 23 height 14
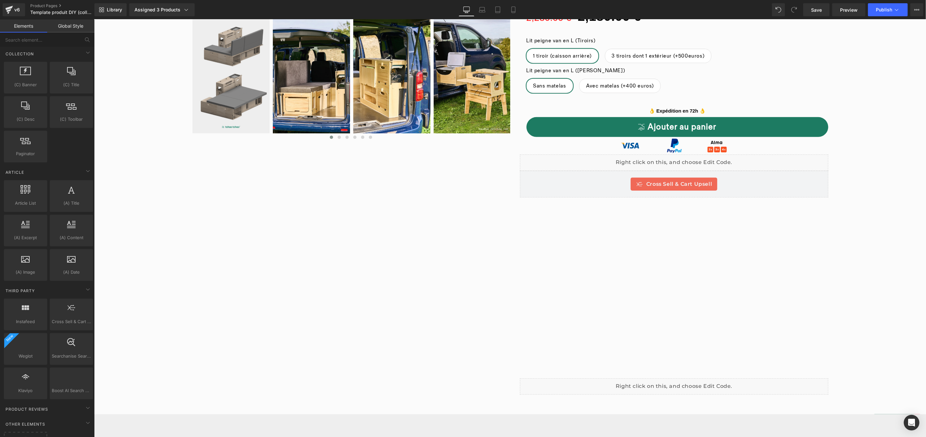
scroll to position [1153, 0]
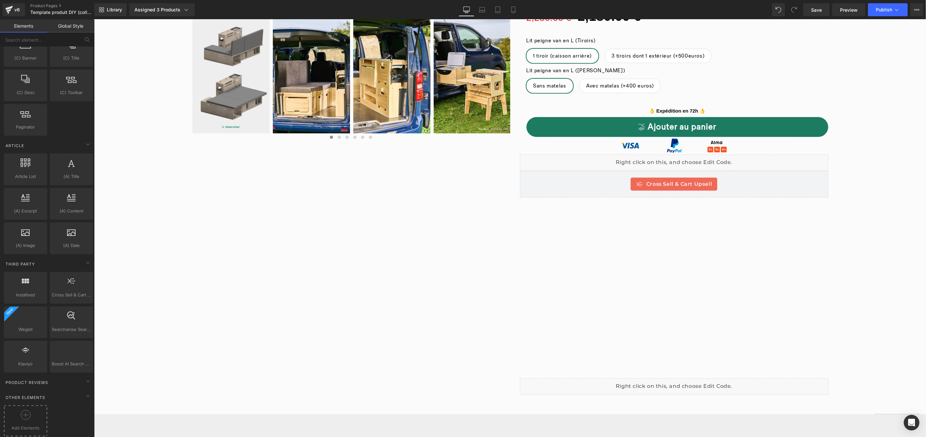
click at [24, 413] on icon at bounding box center [26, 415] width 10 height 10
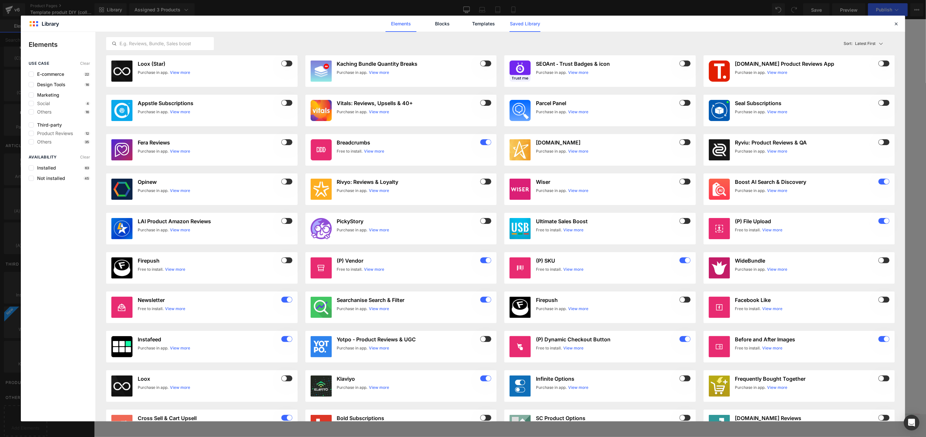
click at [530, 24] on link "Saved Library" at bounding box center [525, 24] width 31 height 16
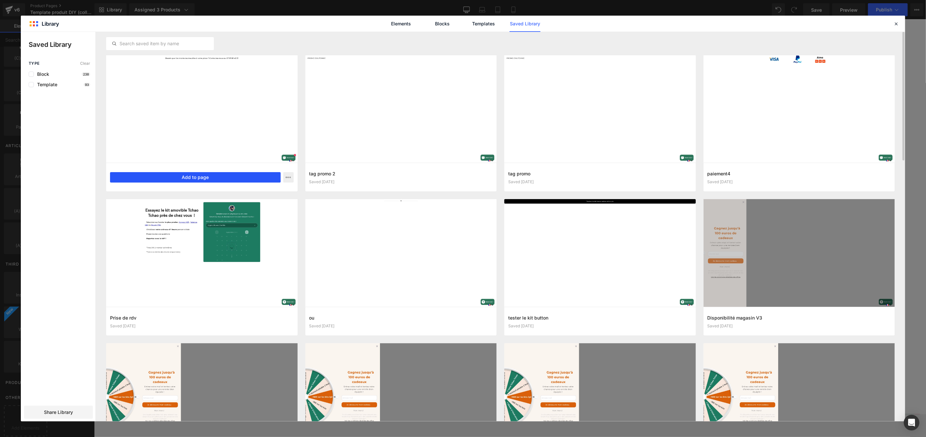
click at [203, 179] on button "Add to page" at bounding box center [195, 177] width 171 height 10
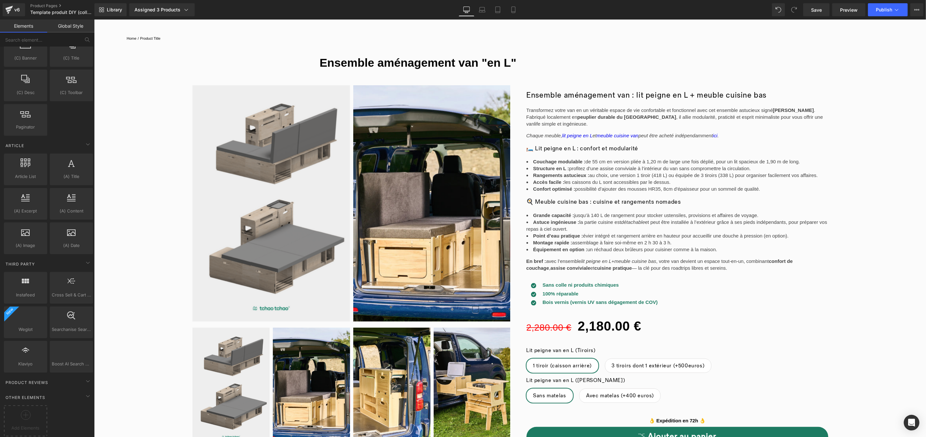
scroll to position [274, 0]
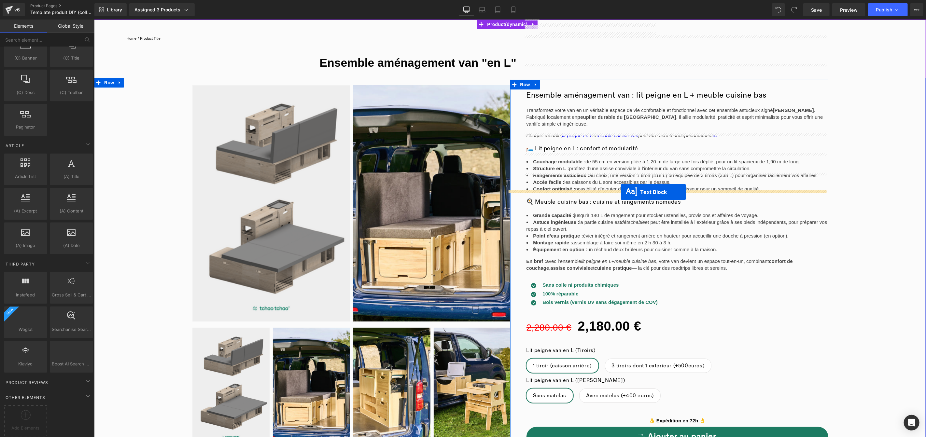
drag, startPoint x: 491, startPoint y: 183, endPoint x: 621, endPoint y: 192, distance: 130.3
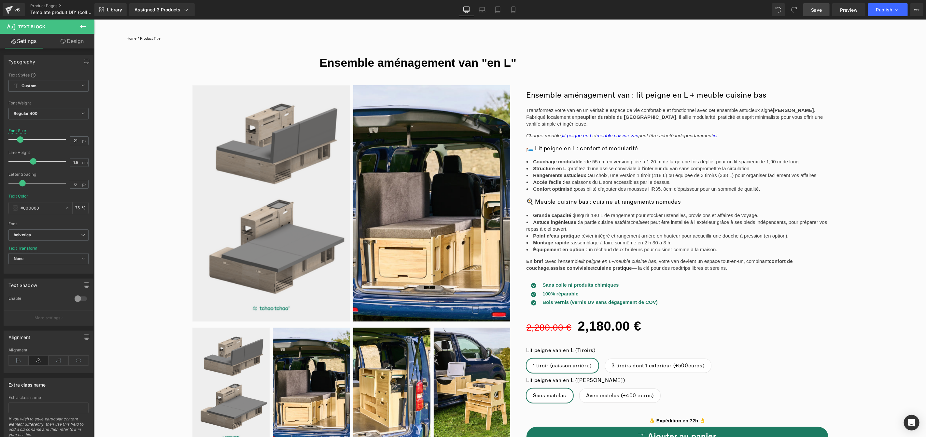
click at [816, 14] on link "Save" at bounding box center [816, 9] width 26 height 13
click at [843, 13] on span "Preview" at bounding box center [849, 10] width 18 height 7
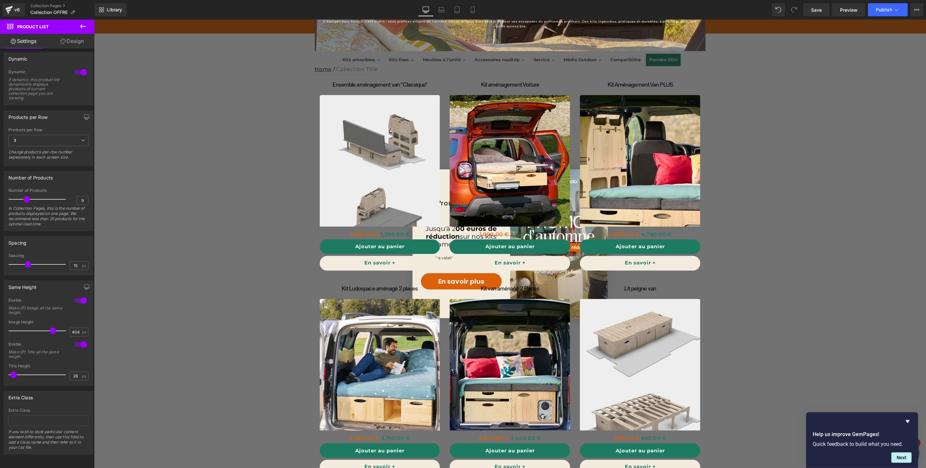
click at [251, 97] on div "Découvrez nos bonnes affaires aménagement van dans la collection Promo d’Automn…" at bounding box center [510, 378] width 832 height 827
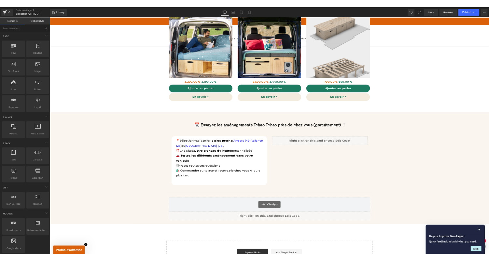
scroll to position [432, 0]
